Goal: Information Seeking & Learning: Learn about a topic

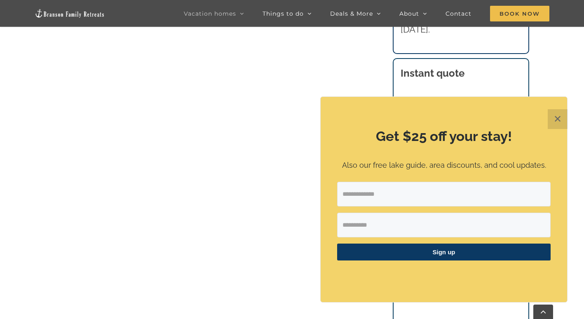
scroll to position [675, 0]
click at [554, 117] on button "✕" at bounding box center [558, 119] width 20 height 20
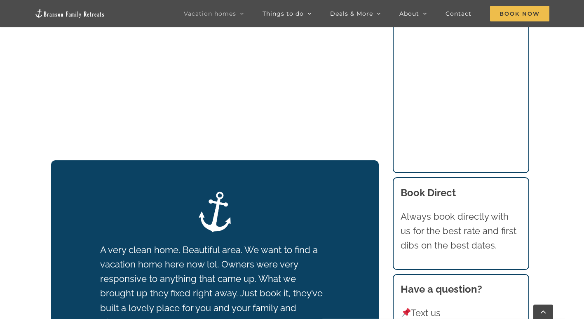
scroll to position [493, 0]
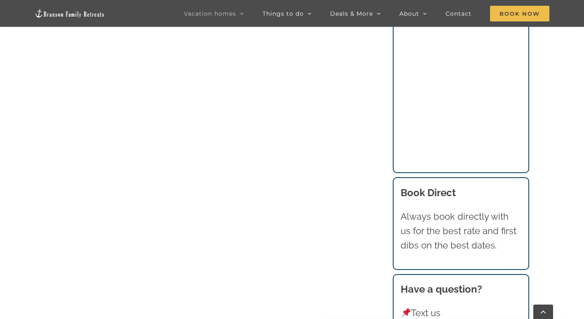
scroll to position [974, 0]
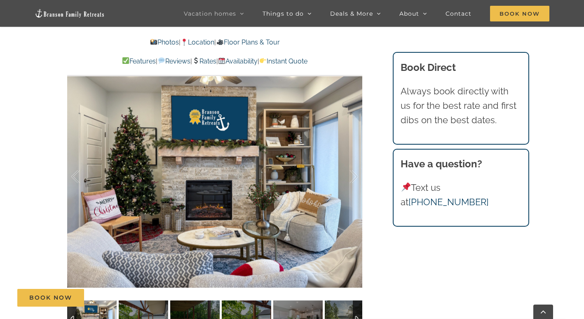
scroll to position [522, 0]
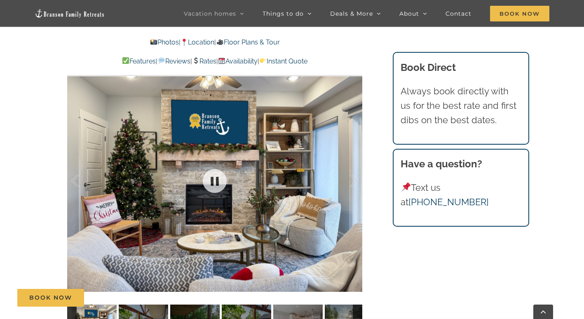
click at [329, 185] on div at bounding box center [214, 181] width 295 height 242
click at [355, 178] on div at bounding box center [346, 180] width 26 height 51
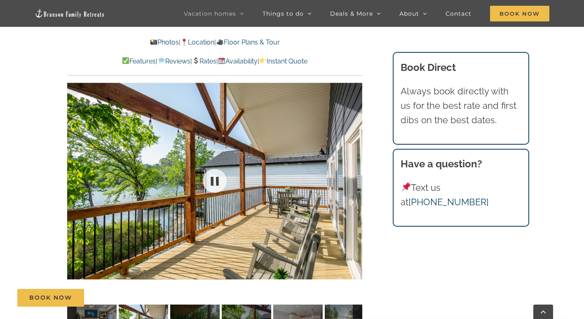
click at [355, 178] on div at bounding box center [214, 181] width 295 height 242
click at [355, 178] on div at bounding box center [346, 180] width 26 height 51
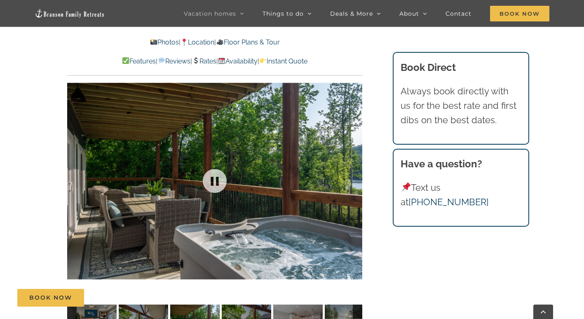
click at [355, 178] on div "3 / 44" at bounding box center [214, 181] width 295 height 242
click at [355, 178] on div at bounding box center [346, 180] width 26 height 51
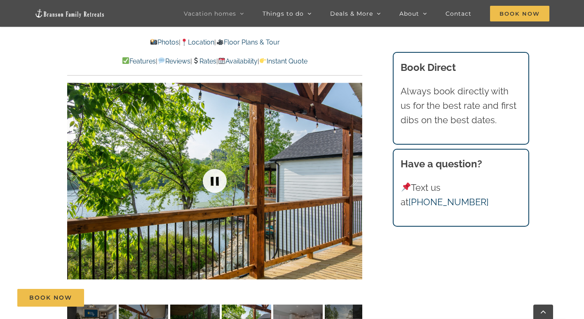
click at [219, 178] on link at bounding box center [214, 180] width 33 height 33
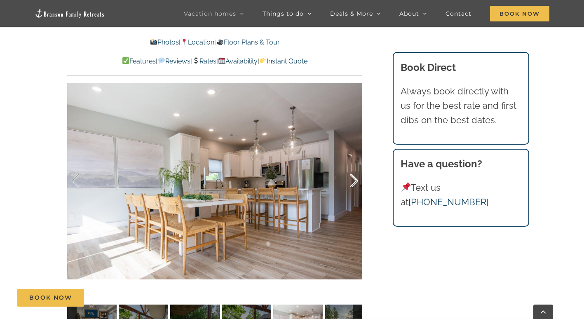
click at [355, 180] on div at bounding box center [346, 180] width 26 height 51
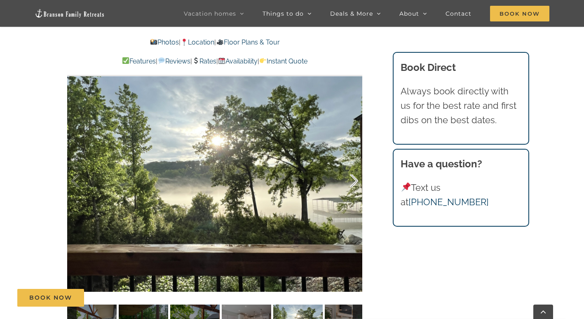
click at [355, 180] on div at bounding box center [346, 180] width 26 height 51
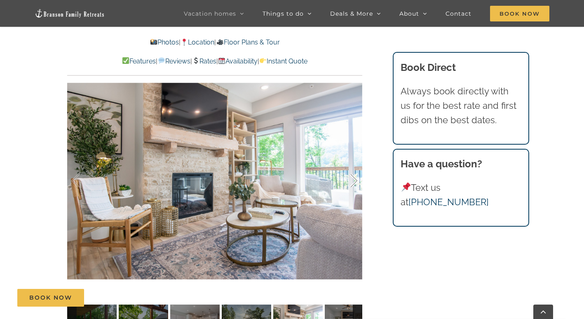
click at [355, 180] on div at bounding box center [346, 180] width 26 height 51
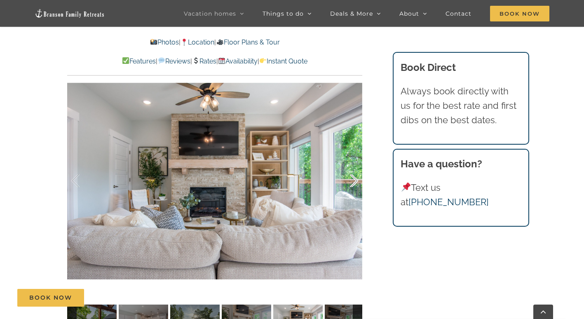
click at [355, 180] on div at bounding box center [346, 180] width 26 height 51
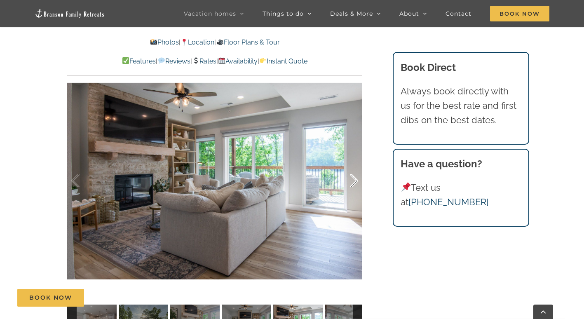
click at [355, 180] on div at bounding box center [346, 180] width 26 height 51
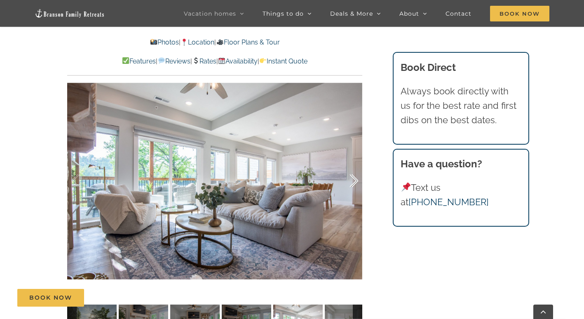
click at [355, 180] on div at bounding box center [346, 180] width 26 height 51
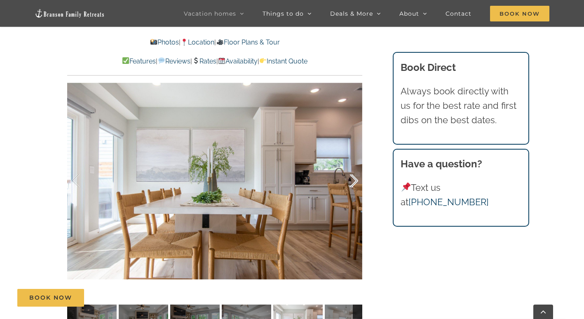
click at [355, 180] on div at bounding box center [346, 180] width 26 height 51
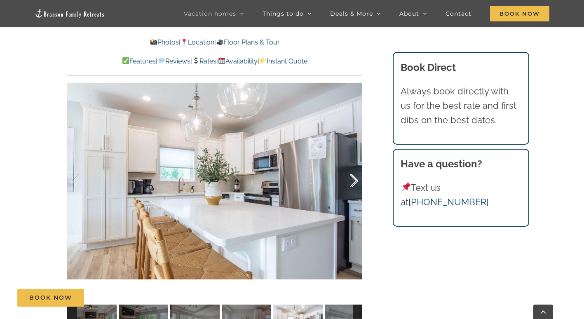
click at [355, 180] on div at bounding box center [346, 180] width 26 height 51
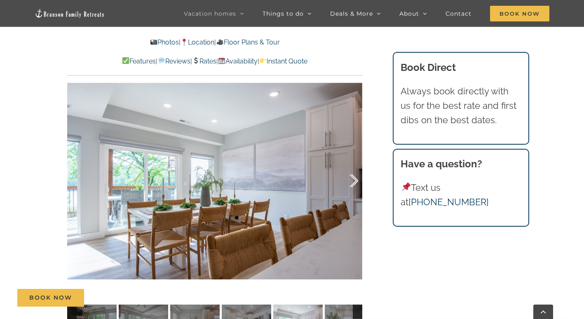
click at [355, 180] on div at bounding box center [346, 180] width 26 height 51
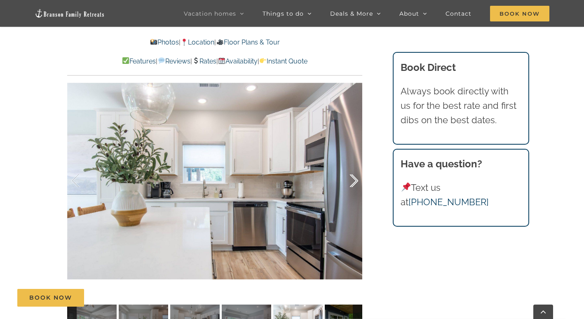
click at [355, 180] on div at bounding box center [346, 180] width 26 height 51
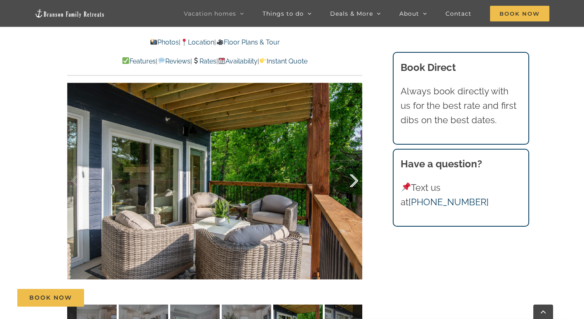
click at [355, 180] on div at bounding box center [346, 180] width 26 height 51
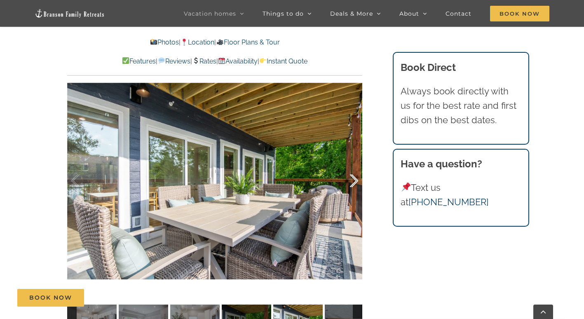
click at [355, 180] on div at bounding box center [346, 180] width 26 height 51
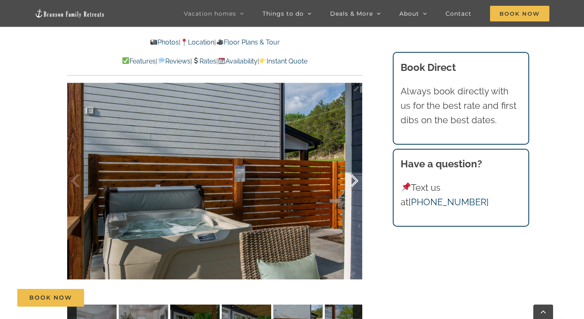
click at [355, 180] on div at bounding box center [346, 180] width 26 height 51
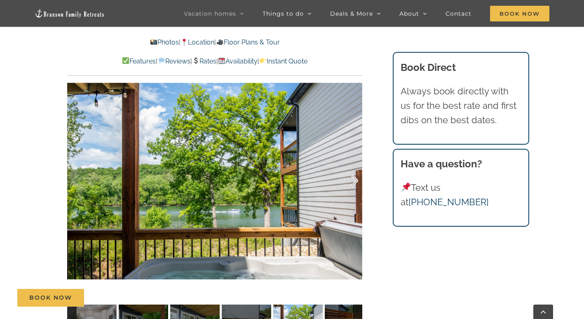
click at [355, 180] on div at bounding box center [346, 180] width 26 height 51
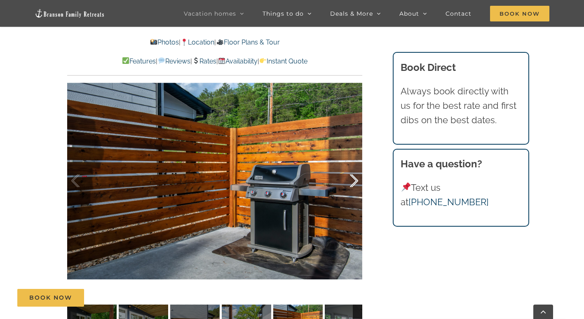
click at [355, 180] on div at bounding box center [346, 180] width 26 height 51
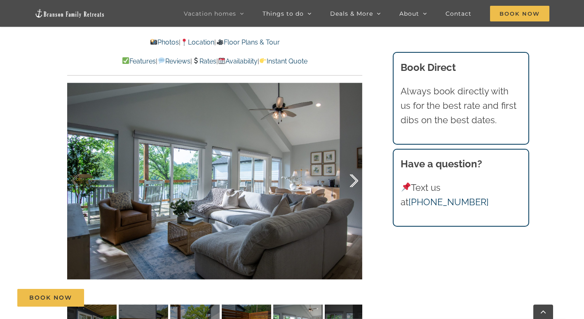
click at [355, 180] on div at bounding box center [346, 180] width 26 height 51
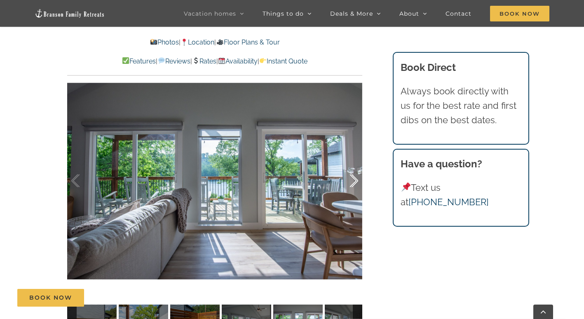
click at [355, 180] on div at bounding box center [346, 180] width 26 height 51
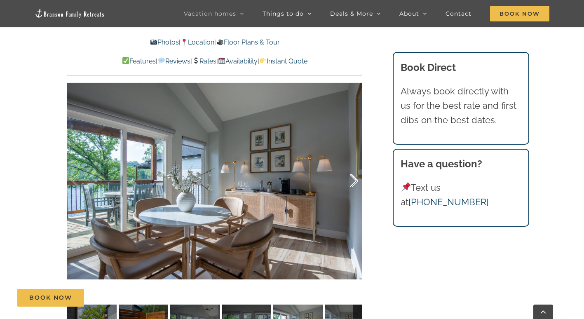
click at [355, 180] on div at bounding box center [346, 180] width 26 height 51
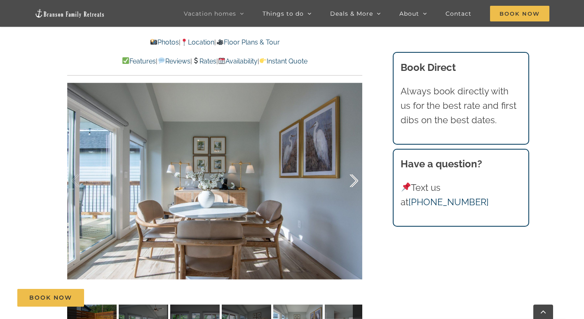
click at [355, 180] on div at bounding box center [346, 180] width 26 height 51
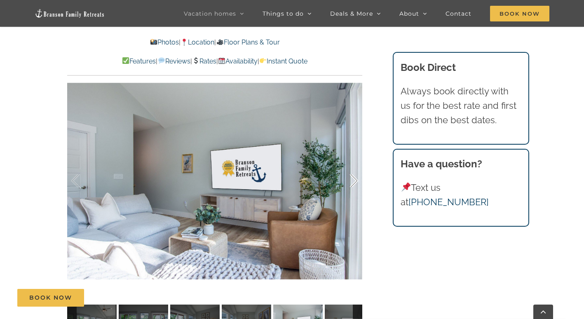
click at [355, 180] on div at bounding box center [346, 180] width 26 height 51
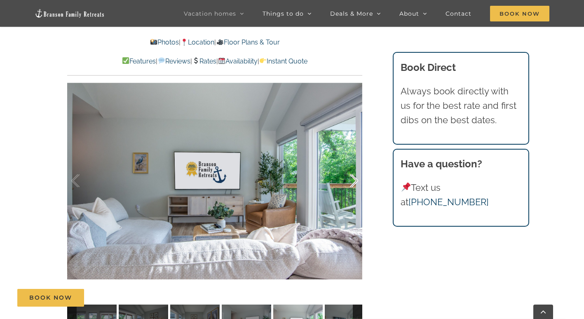
click at [355, 180] on div at bounding box center [346, 180] width 26 height 51
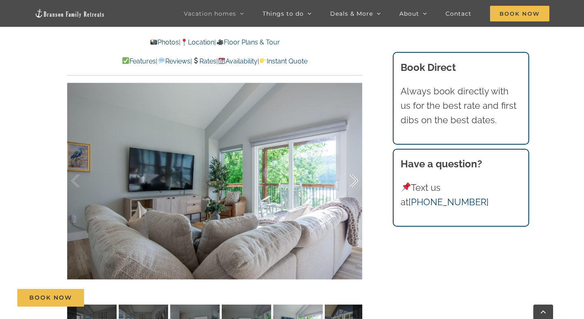
click at [355, 180] on div at bounding box center [346, 180] width 26 height 51
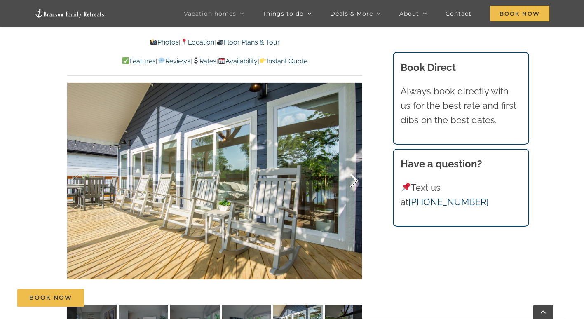
click at [355, 180] on div at bounding box center [346, 180] width 26 height 51
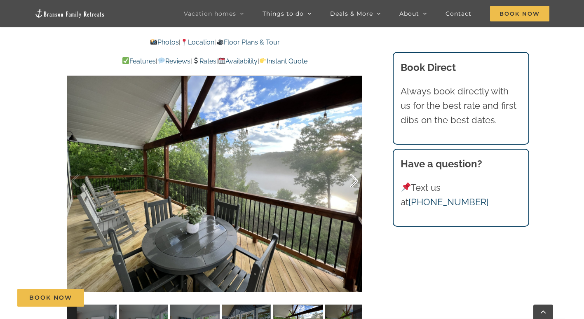
click at [355, 180] on div at bounding box center [346, 180] width 26 height 51
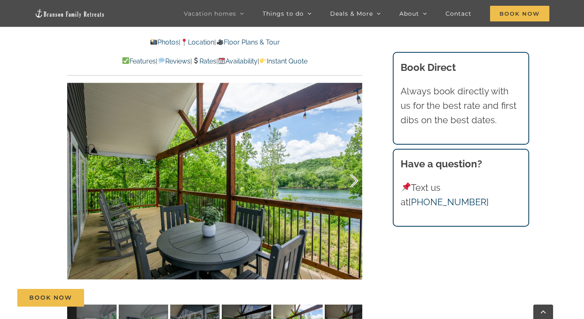
click at [355, 180] on div at bounding box center [346, 180] width 26 height 51
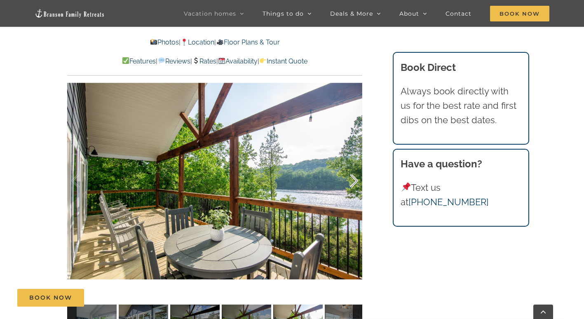
click at [355, 180] on div at bounding box center [346, 180] width 26 height 51
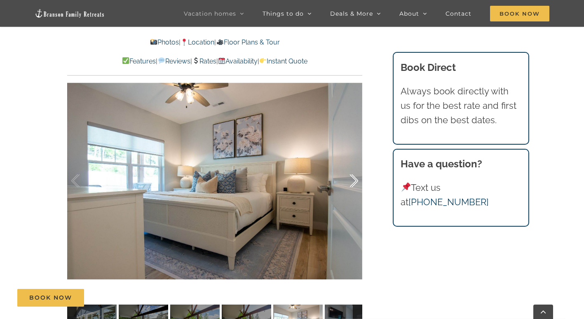
click at [358, 180] on div at bounding box center [346, 180] width 26 height 51
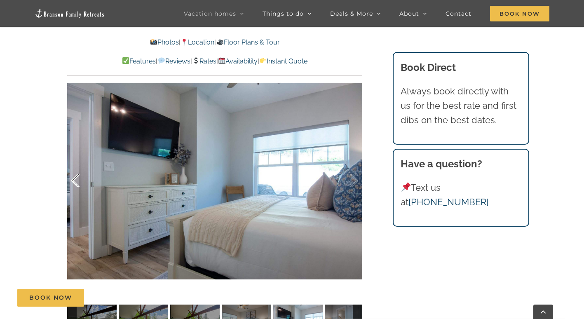
click at [77, 181] on div at bounding box center [84, 180] width 26 height 51
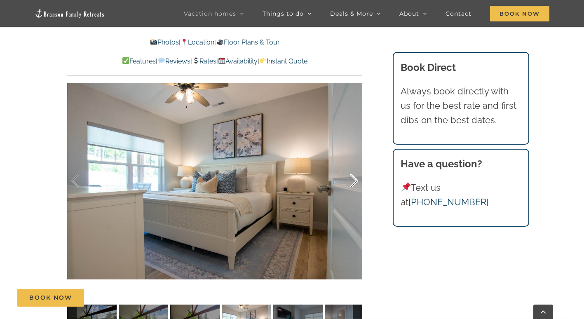
click at [356, 179] on div at bounding box center [346, 180] width 26 height 51
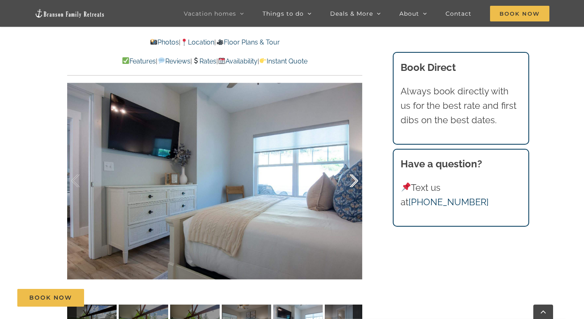
click at [356, 179] on div at bounding box center [346, 180] width 26 height 51
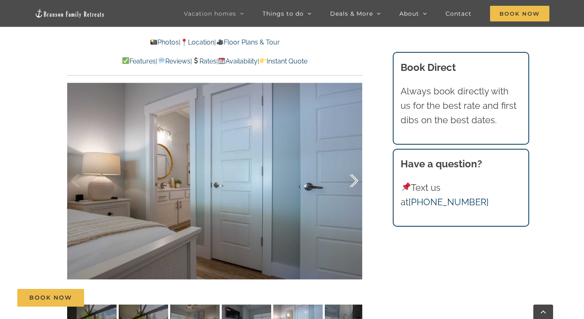
click at [356, 179] on div at bounding box center [346, 180] width 26 height 51
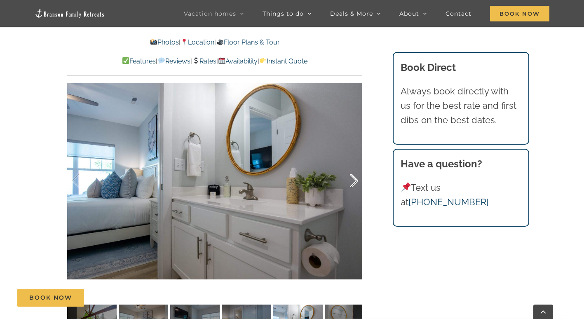
click at [356, 179] on div at bounding box center [346, 180] width 26 height 51
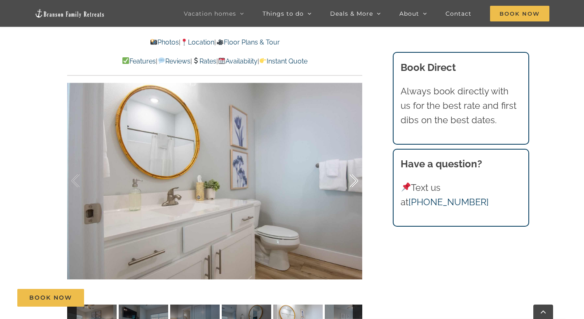
click at [356, 179] on div at bounding box center [346, 180] width 26 height 51
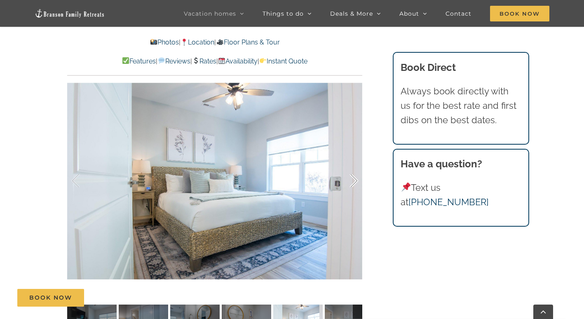
click at [356, 179] on div at bounding box center [346, 180] width 26 height 51
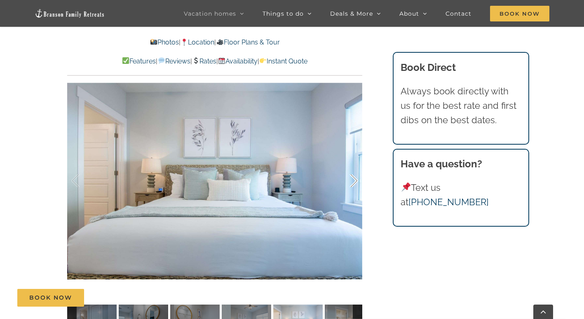
click at [356, 179] on div at bounding box center [346, 180] width 26 height 51
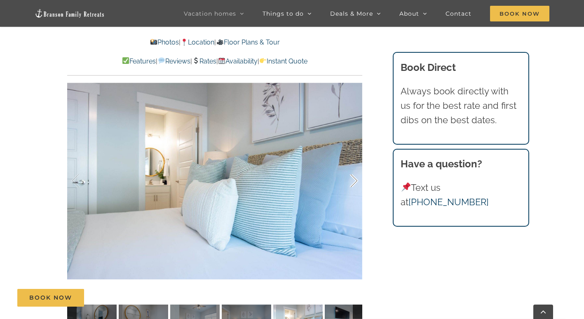
click at [356, 179] on div at bounding box center [346, 180] width 26 height 51
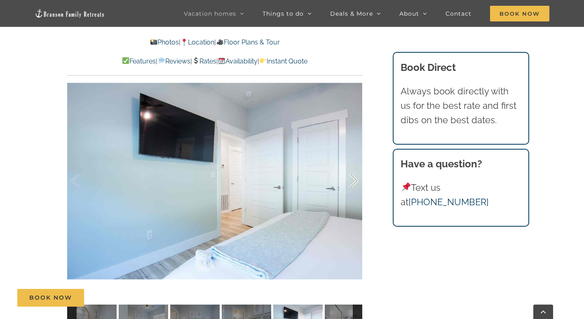
click at [356, 179] on div at bounding box center [346, 180] width 26 height 51
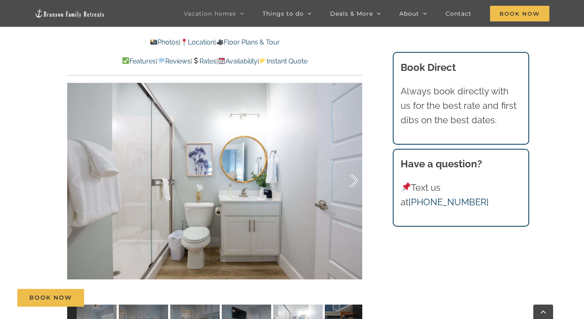
click at [356, 179] on div at bounding box center [346, 180] width 26 height 51
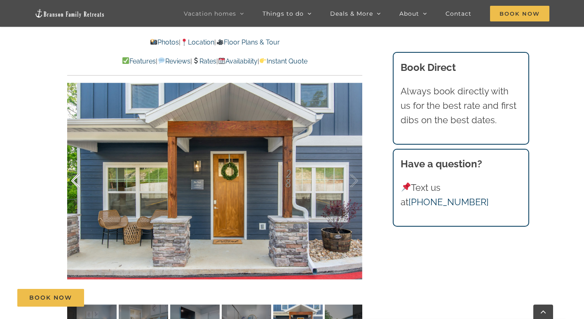
click at [77, 183] on div at bounding box center [84, 180] width 26 height 51
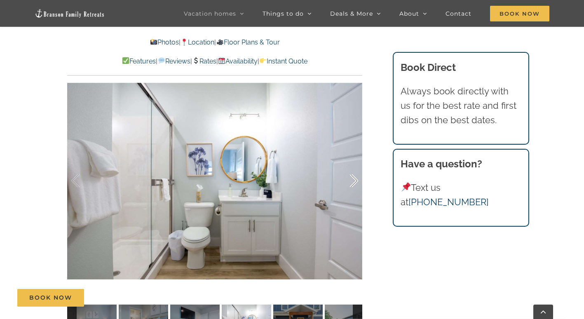
click at [353, 182] on div at bounding box center [346, 180] width 26 height 51
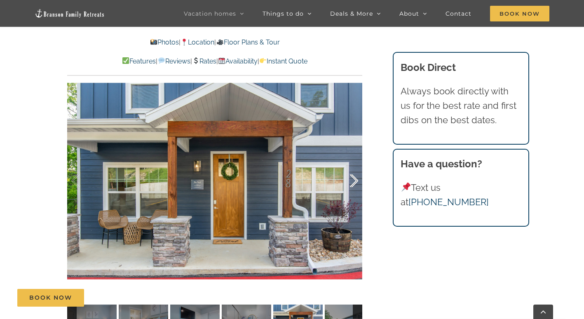
click at [353, 182] on div at bounding box center [346, 180] width 26 height 51
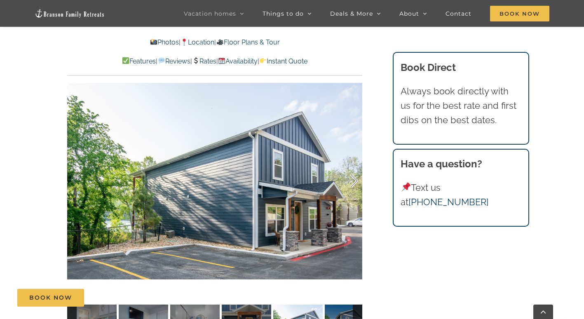
click at [353, 182] on div at bounding box center [346, 180] width 26 height 51
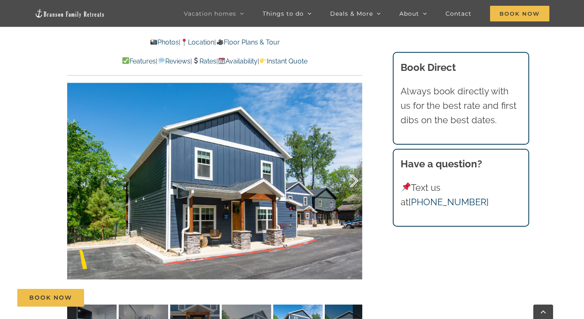
click at [353, 182] on div at bounding box center [346, 180] width 26 height 51
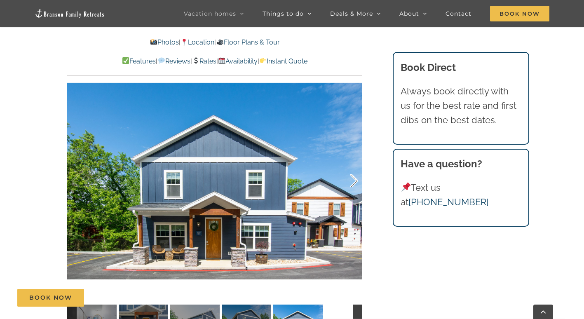
click at [353, 182] on div at bounding box center [346, 180] width 26 height 51
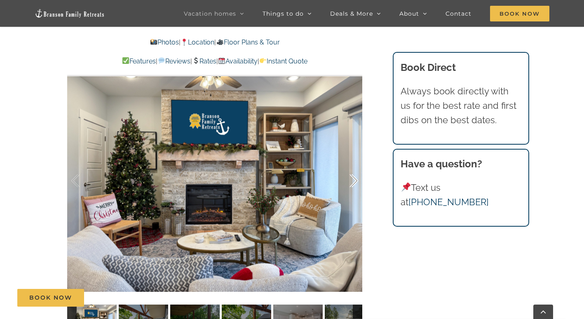
click at [353, 182] on div at bounding box center [346, 180] width 26 height 51
